Goal: Find specific page/section: Find specific page/section

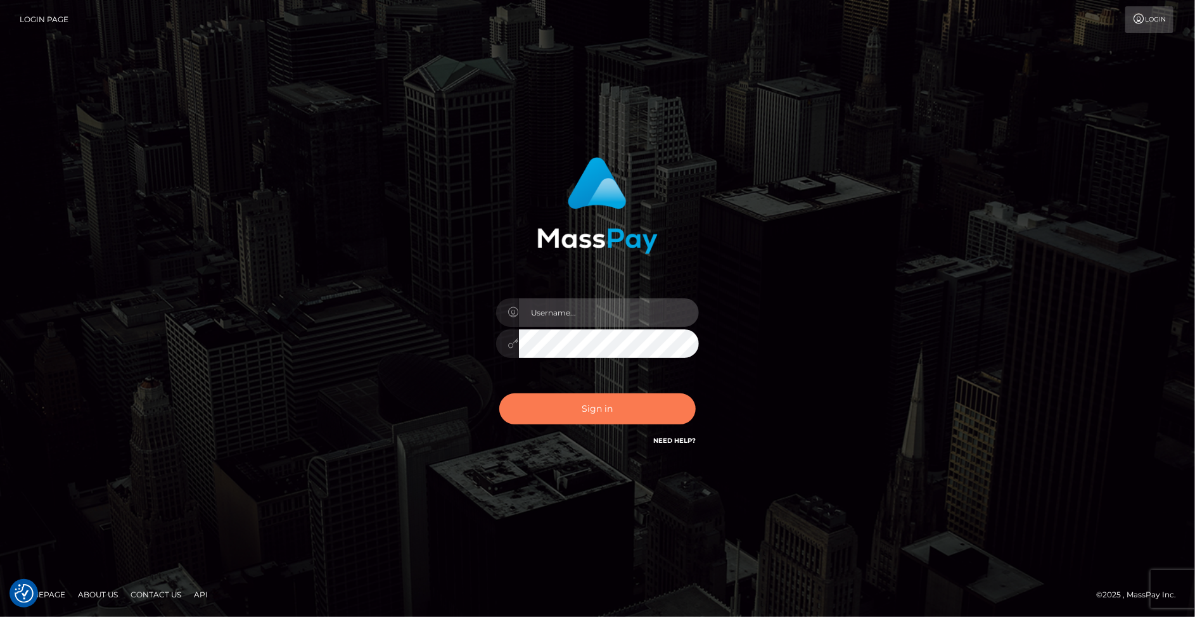
type input "[PERSON_NAME].Xcite"
click at [639, 419] on button "Sign in" at bounding box center [597, 409] width 196 height 31
type input "Mary.Xcite"
click at [599, 418] on button "Sign in" at bounding box center [597, 409] width 196 height 31
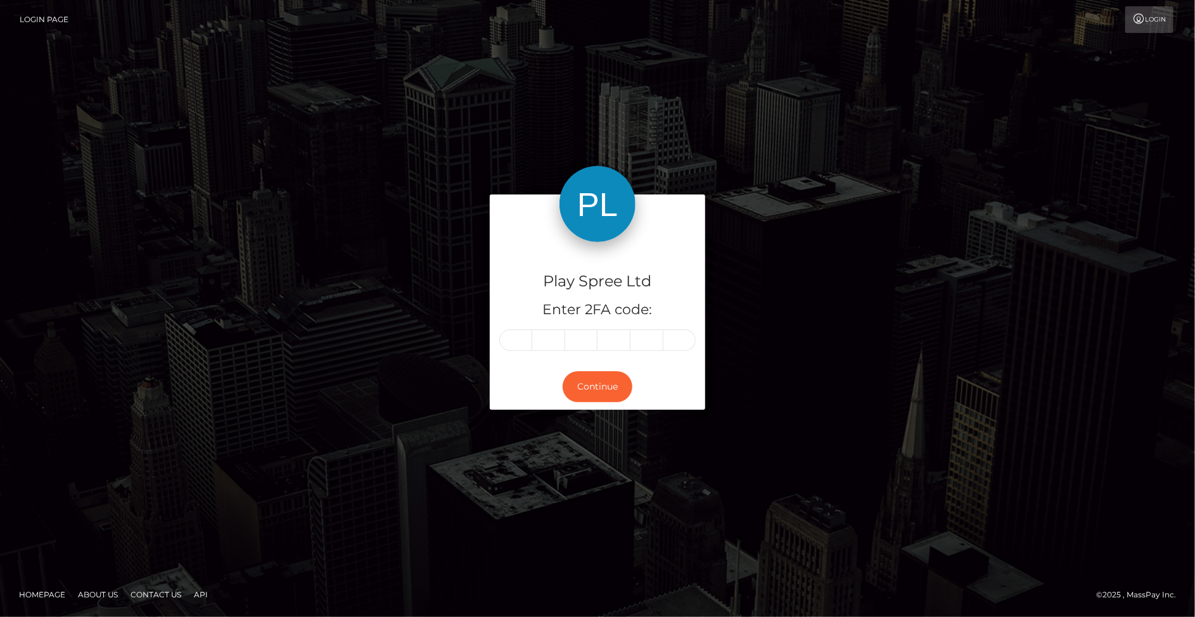
click at [519, 340] on input "text" at bounding box center [515, 341] width 33 height 22
type input "5"
type input "3"
type input "9"
type input "3"
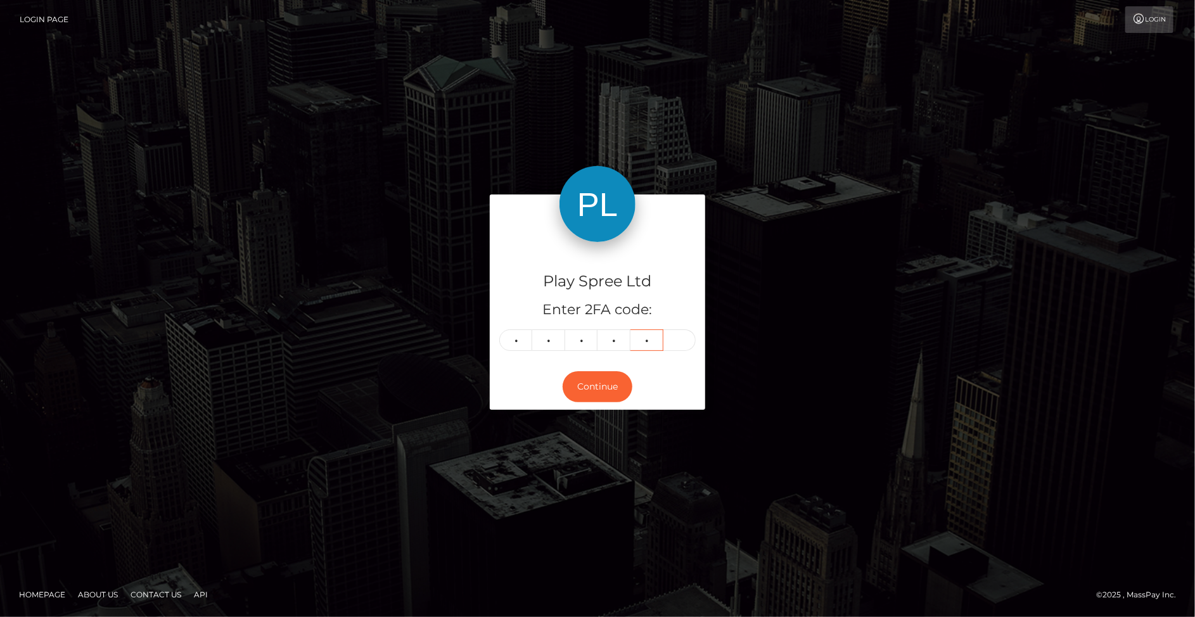
type input "0"
type input "2"
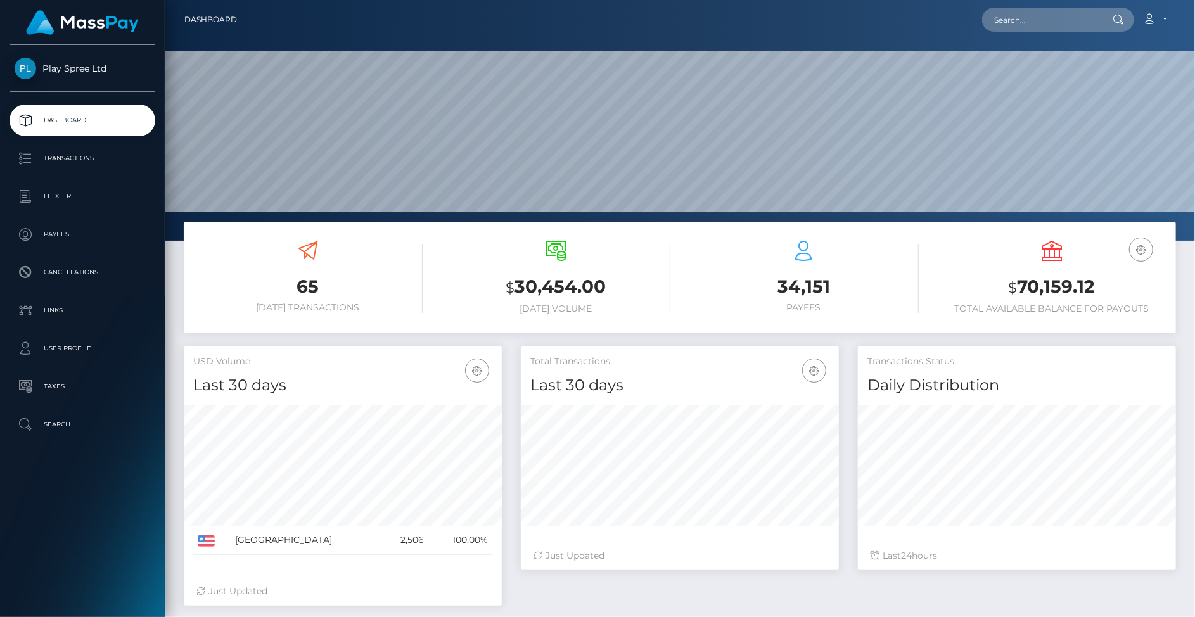
scroll to position [225, 318]
click at [203, 329] on div "65 Today Transactions $ 30,454.00 Today Volume 34,151 Payees $" at bounding box center [680, 278] width 992 height 112
click at [1023, 16] on input "text" at bounding box center [1041, 20] width 119 height 24
paste input "1191567"
type input "1191567"
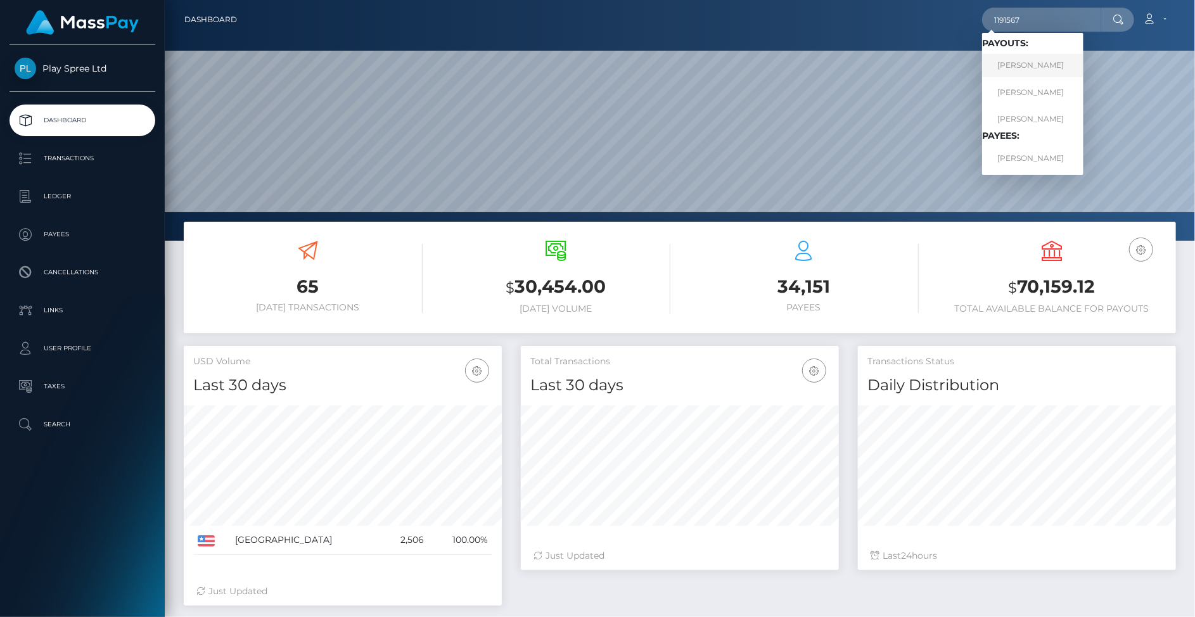
click at [1030, 73] on link "LAWRENCE WAYNE JR CANLEY" at bounding box center [1032, 65] width 101 height 23
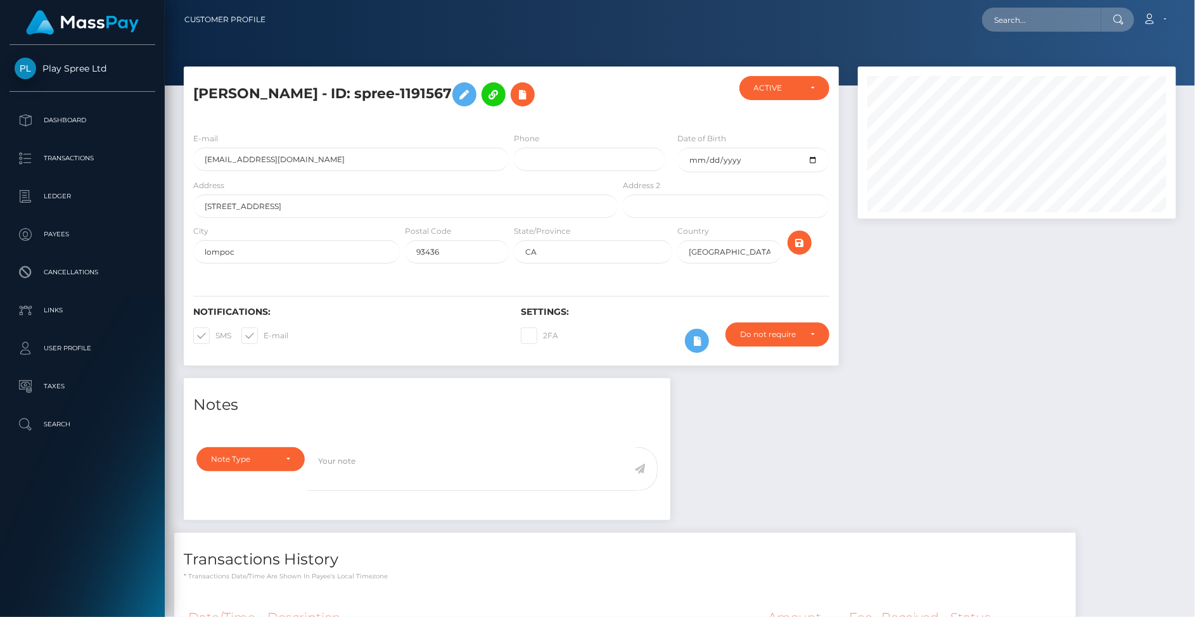
scroll to position [151, 318]
drag, startPoint x: 192, startPoint y: 92, endPoint x: 355, endPoint y: 95, distance: 162.9
click at [355, 95] on div "LAWRENCE WAYNE JR CANLEY - ID: spree-1191567" at bounding box center [402, 99] width 437 height 46
copy h5 "LAWRENCE WAYNE JR"
click at [398, 88] on h5 "LAWRENCE WAYNE JR CANLEY - ID: spree-1191567" at bounding box center [402, 94] width 418 height 37
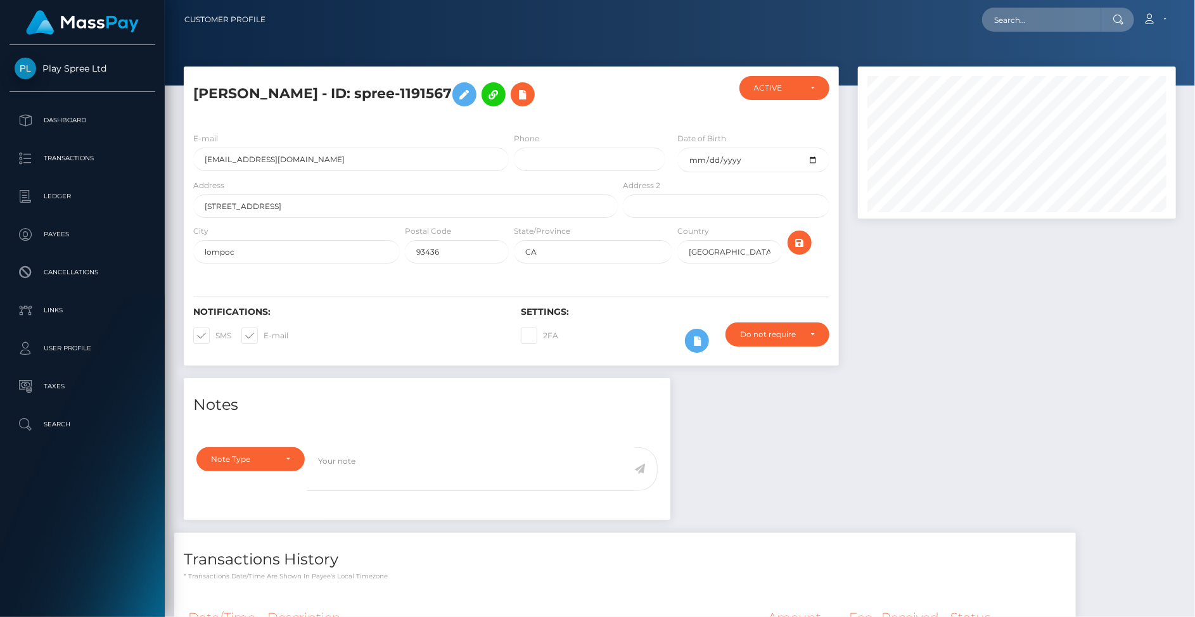
click at [398, 88] on h5 "LAWRENCE WAYNE JR CANLEY - ID: spree-1191567" at bounding box center [402, 94] width 418 height 37
copy h5 "CANLEY"
click at [328, 171] on input "lompocwsg@gmail.com" at bounding box center [351, 159] width 316 height 23
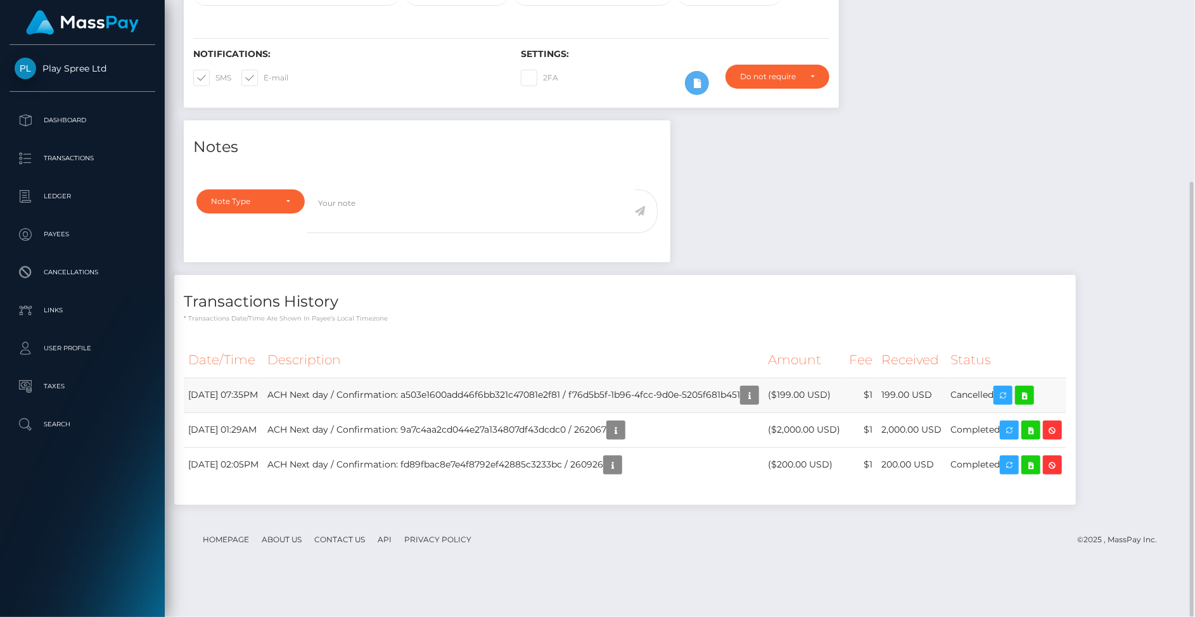
drag, startPoint x: 937, startPoint y: 426, endPoint x: 956, endPoint y: 433, distance: 20.0
click at [946, 413] on td "199.00 USD" at bounding box center [911, 395] width 69 height 35
copy td "199."
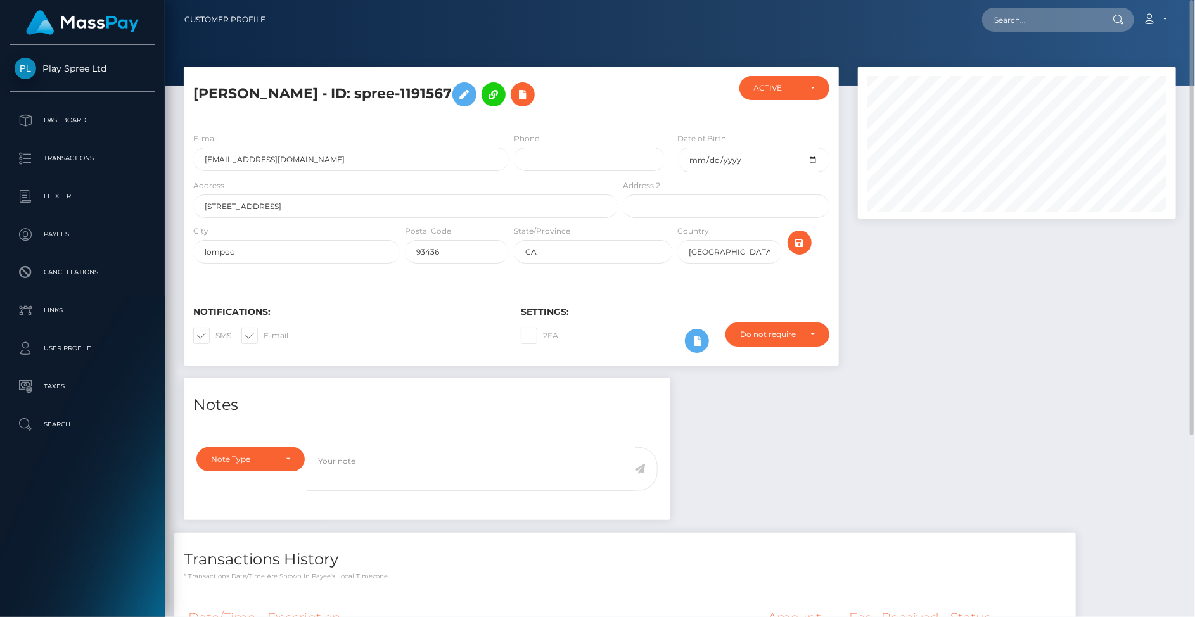
click at [447, 366] on div "Notifications: SMS E-mail Settings: 2FA" at bounding box center [511, 320] width 655 height 89
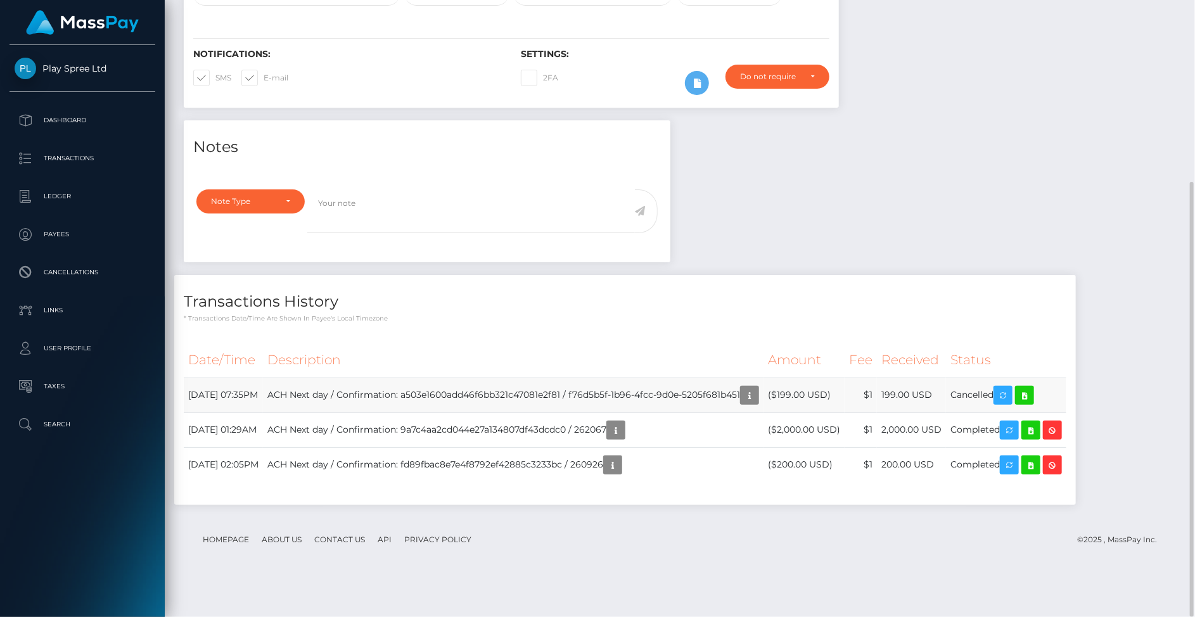
scroll to position [151, 318]
click at [204, 561] on footer "Homepage About Us Contact Us API Privacy Policy © 2025 , MassPay Inc." at bounding box center [680, 540] width 992 height 44
click at [237, 262] on div "Note Type Compliance Clear Compliance General Note Type" at bounding box center [427, 222] width 487 height 80
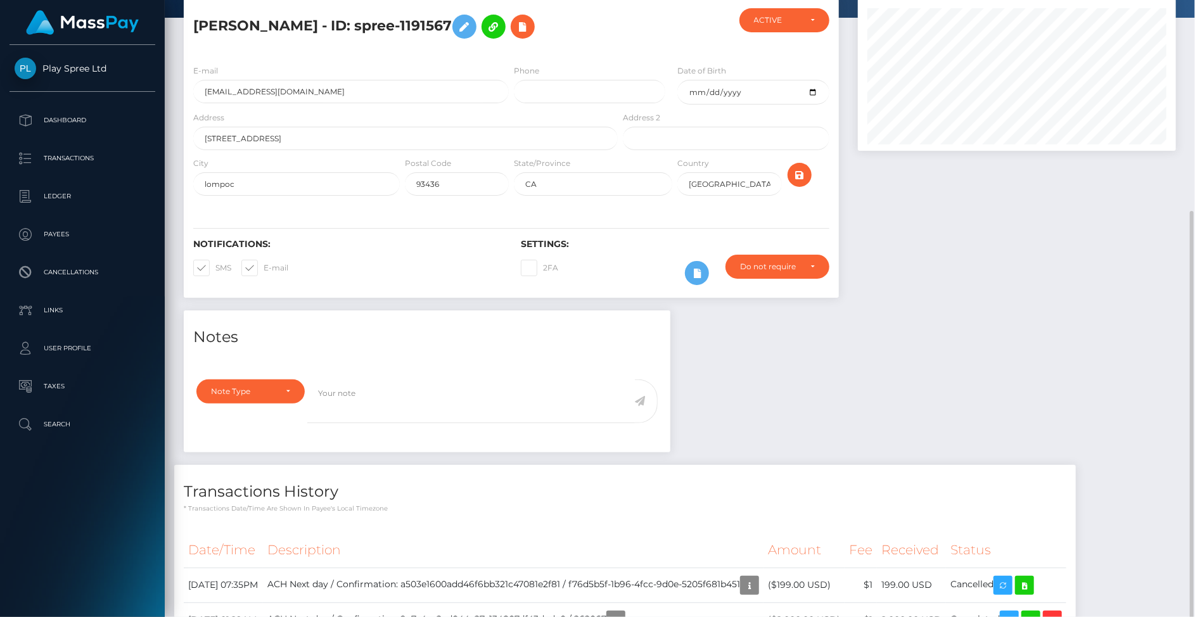
scroll to position [258, 0]
